Goal: Check status

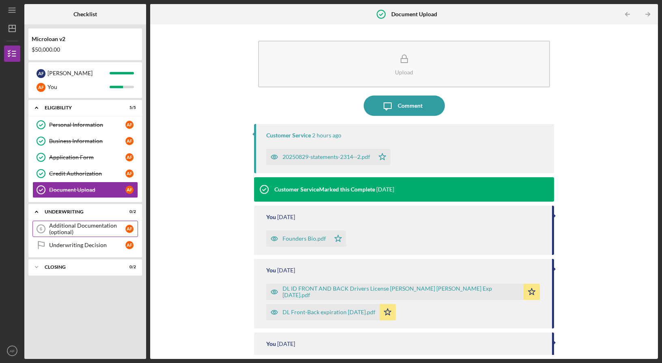
click at [93, 228] on div "Additional Documentation (optional)" at bounding box center [87, 228] width 76 height 13
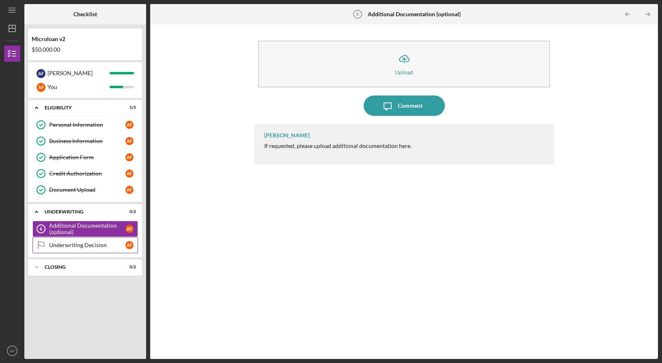
click at [90, 246] on div "Underwriting Decision" at bounding box center [87, 245] width 76 height 6
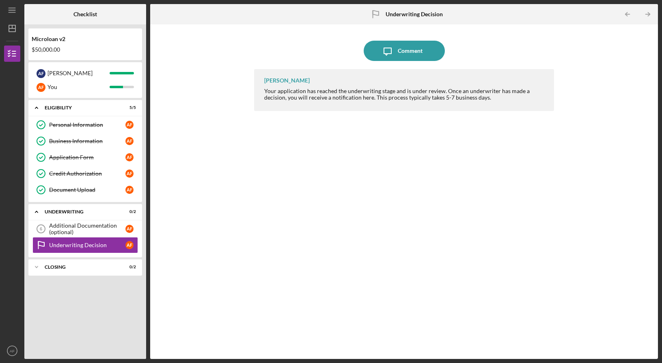
drag, startPoint x: 263, startPoint y: 92, endPoint x: 264, endPoint y: 104, distance: 11.4
click at [264, 104] on div "[PERSON_NAME] Your application has reached the underwriting stage and is under …" at bounding box center [404, 90] width 300 height 42
drag, startPoint x: 263, startPoint y: 104, endPoint x: 261, endPoint y: 92, distance: 11.6
click at [261, 92] on div "[PERSON_NAME] Your application has reached the underwriting stage and is under …" at bounding box center [404, 90] width 300 height 42
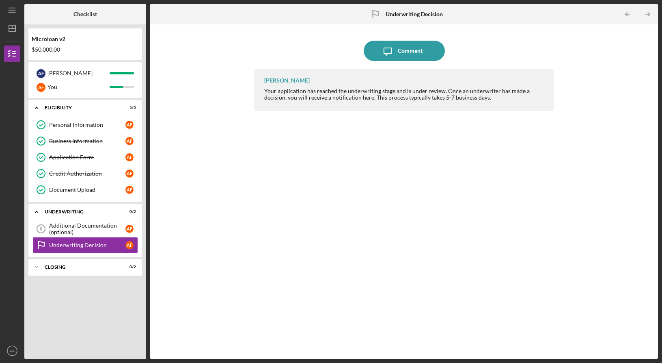
click at [261, 90] on div "[PERSON_NAME] Your application has reached the underwriting stage and is under …" at bounding box center [404, 90] width 300 height 42
click at [49, 263] on div "Icon/Expander Closing 0 / 2" at bounding box center [85, 267] width 114 height 16
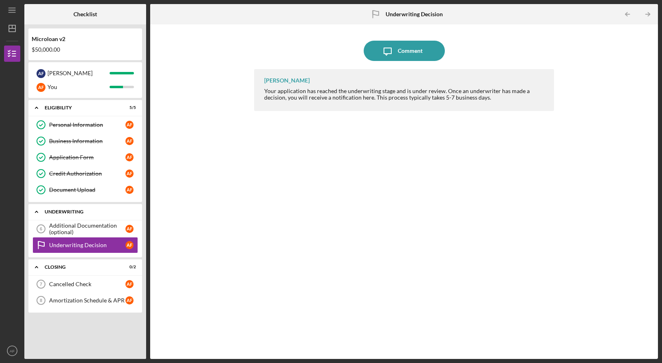
click at [72, 208] on div "Icon/Expander Underwriting 0 / 2" at bounding box center [85, 211] width 114 height 17
